Goal: Navigation & Orientation: Understand site structure

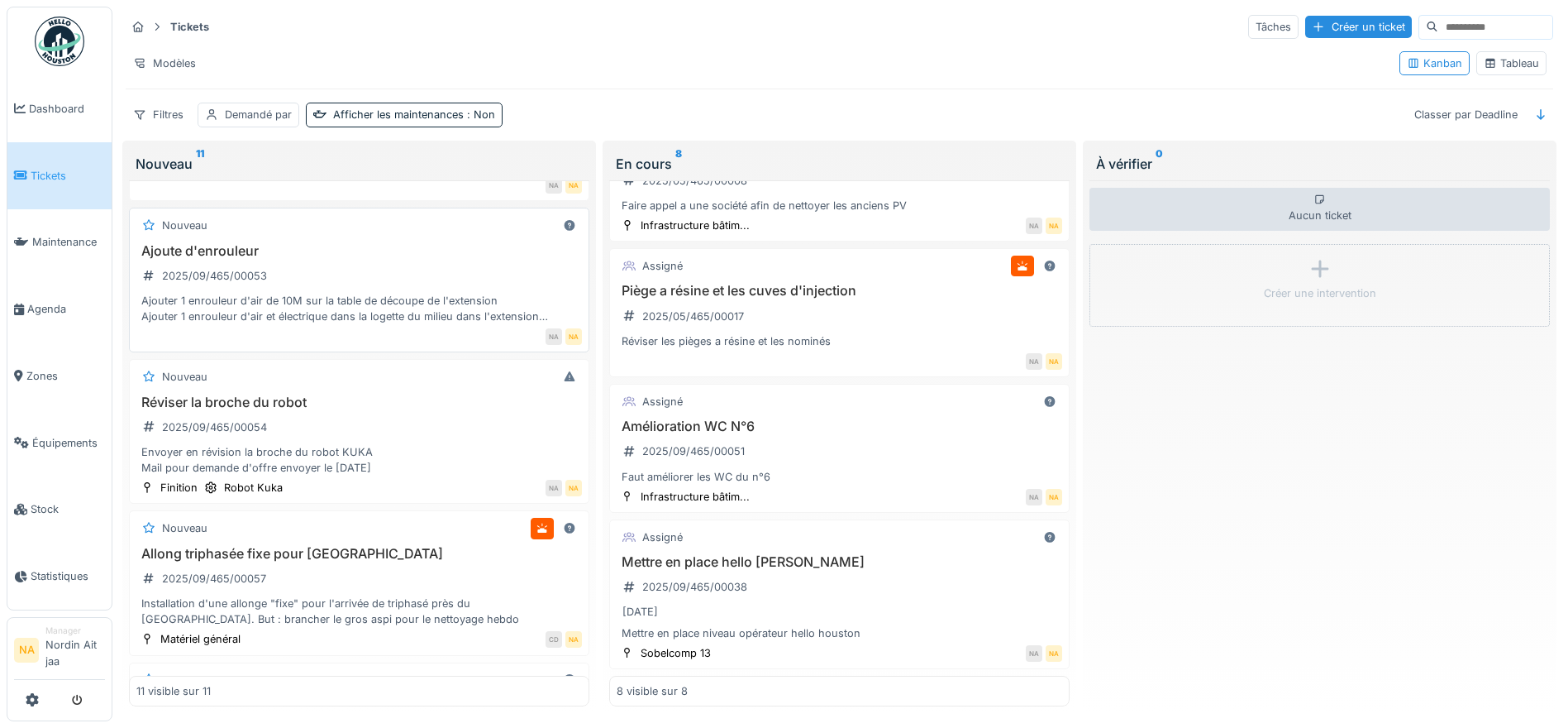
scroll to position [827, 0]
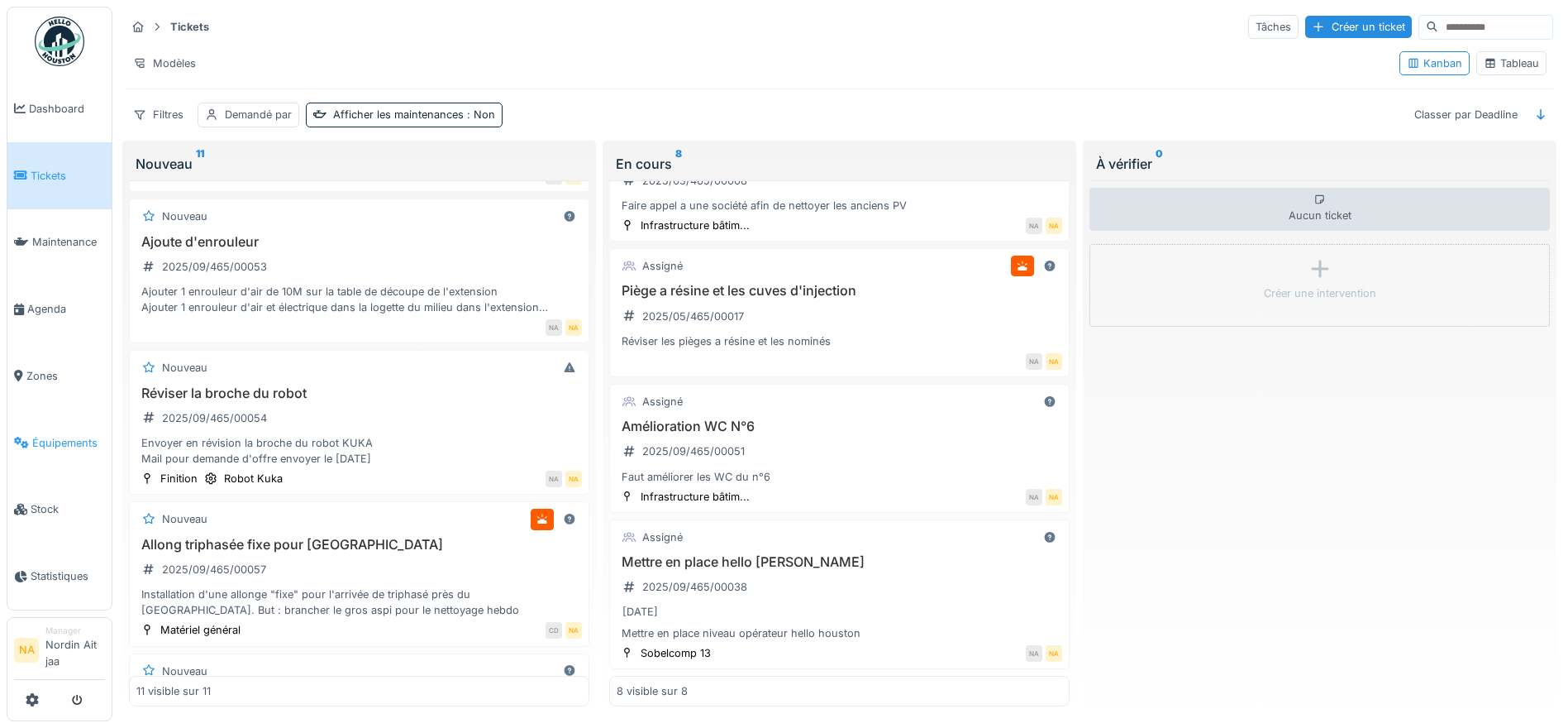
click at [82, 442] on span "Équipements" at bounding box center [69, 443] width 73 height 15
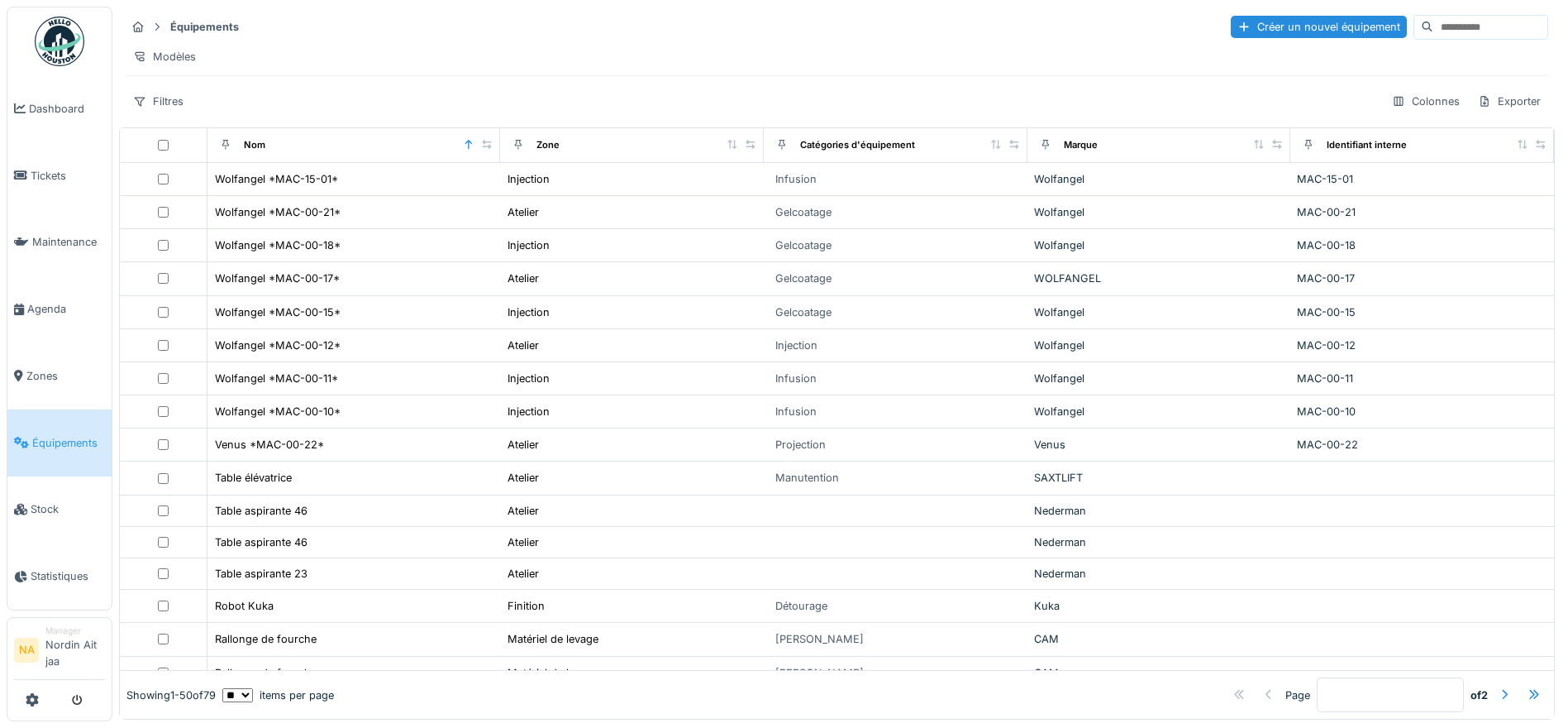
click at [58, 250] on span "Maintenance" at bounding box center [69, 242] width 73 height 15
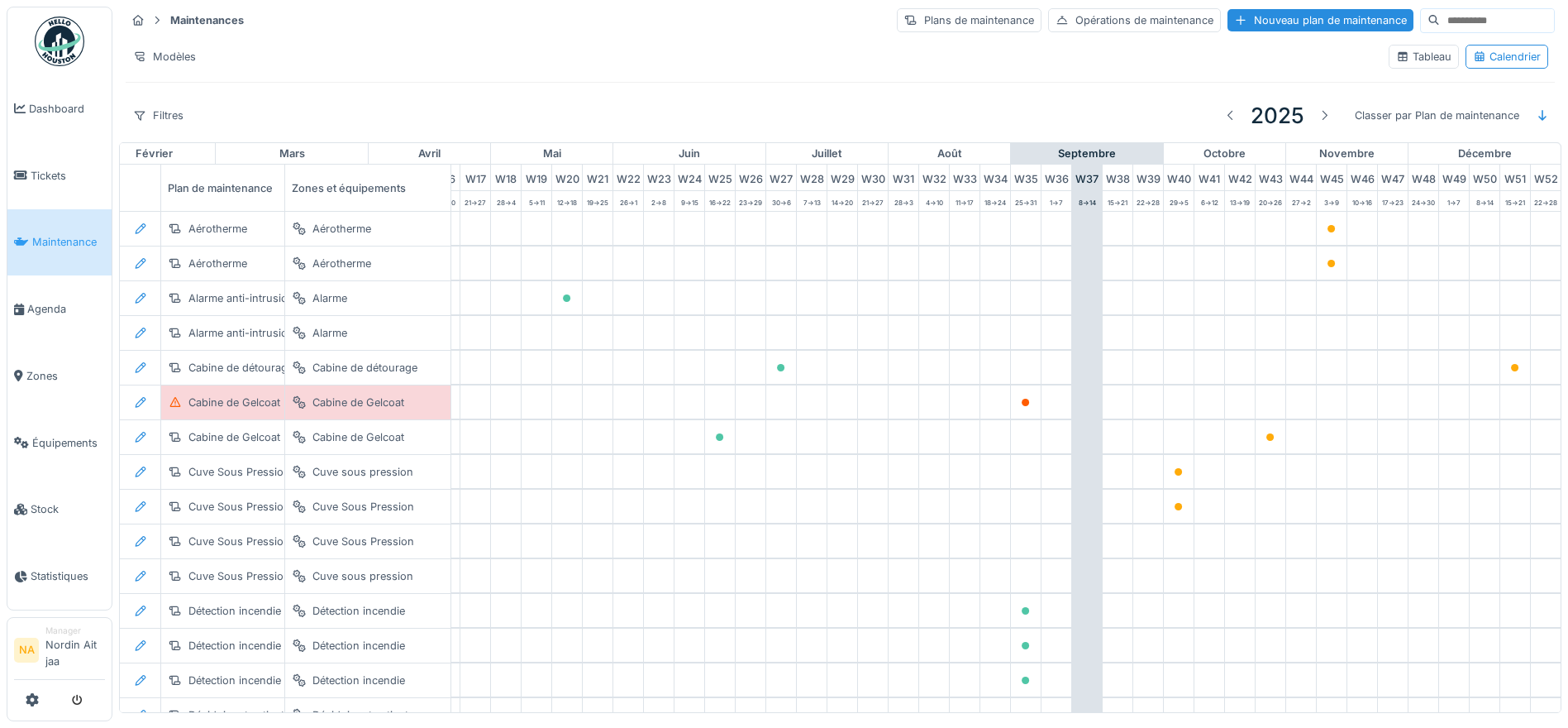
scroll to position [0, 548]
click at [69, 121] on link "Dashboard" at bounding box center [59, 109] width 104 height 67
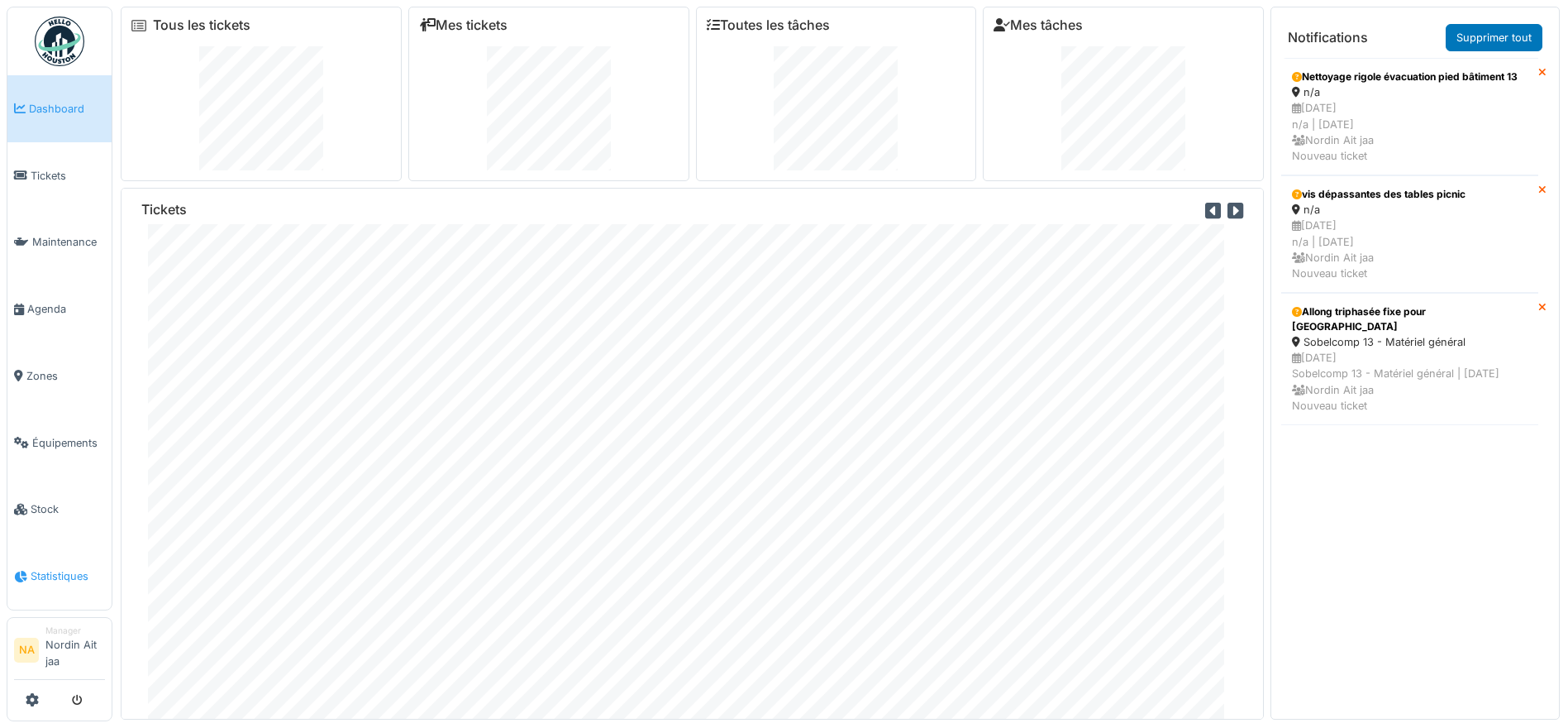
click at [40, 591] on link "Statistiques" at bounding box center [59, 576] width 104 height 67
